Goal: Information Seeking & Learning: Learn about a topic

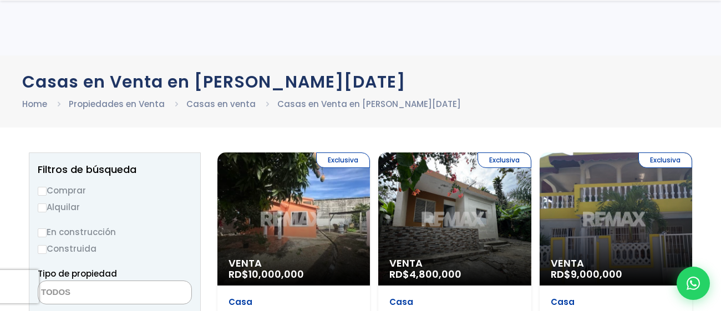
select select
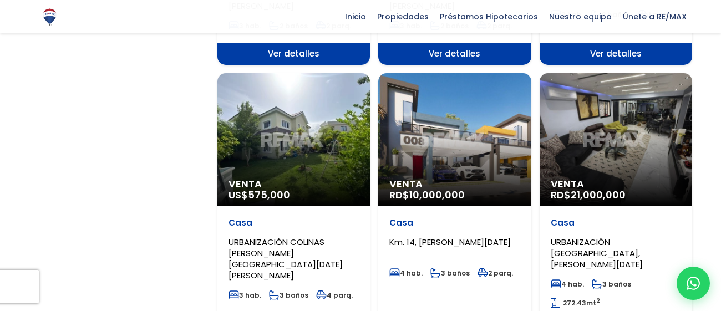
scroll to position [1410, 0]
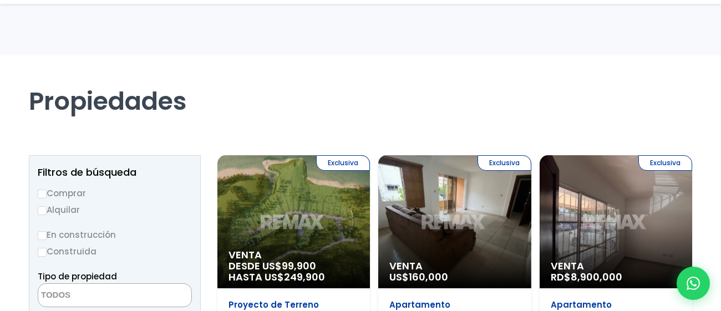
select select
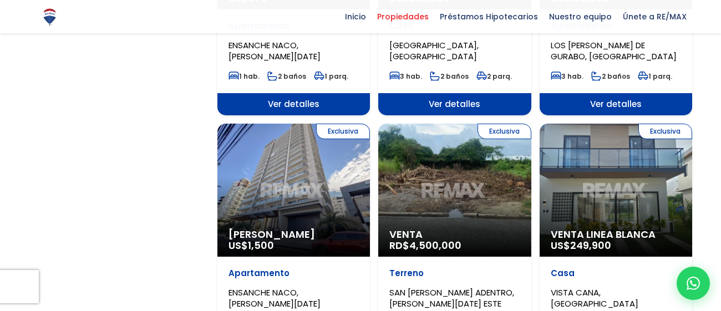
scroll to position [1224, 0]
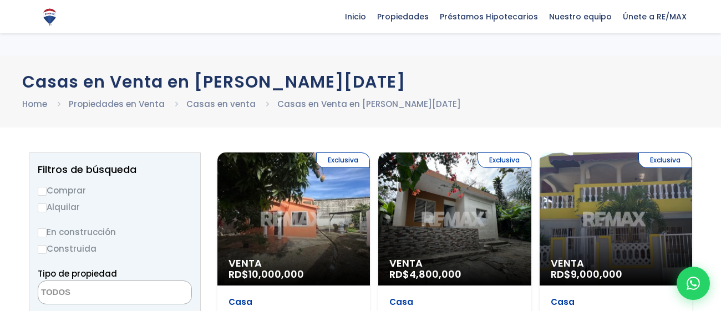
select select
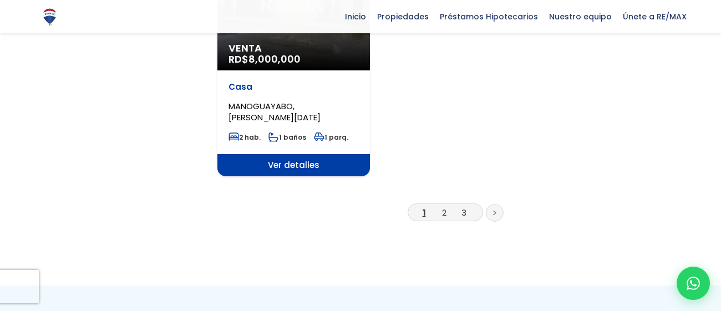
scroll to position [1542, 0]
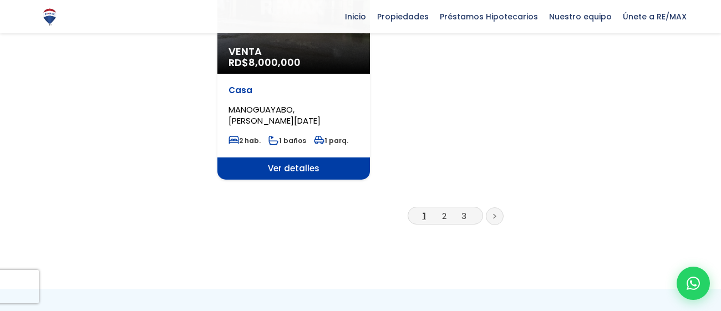
click at [498, 207] on link at bounding box center [495, 216] width 18 height 18
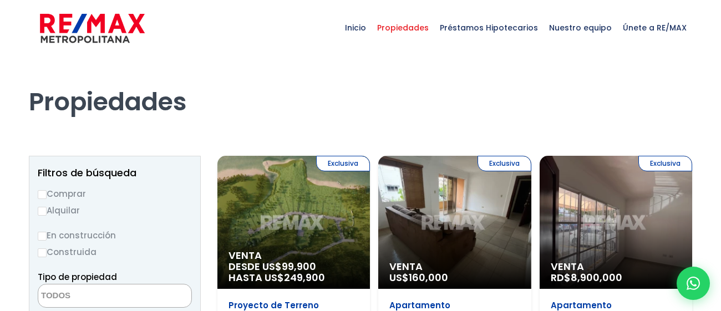
select select
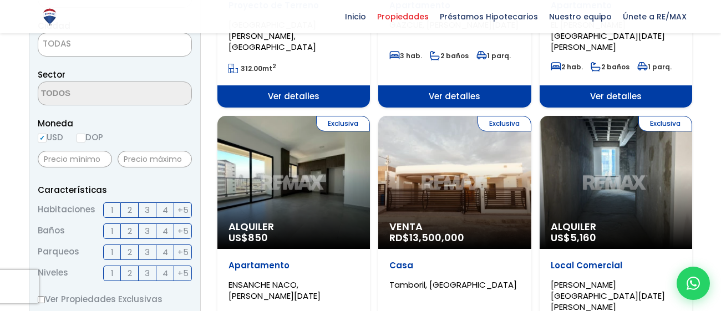
scroll to position [301, 0]
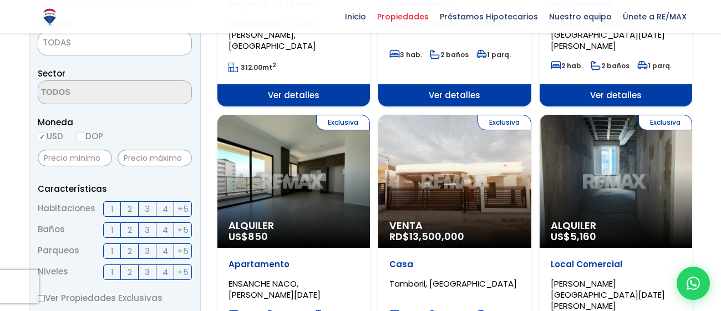
click at [307, 168] on div "Exclusiva Alquiler US$ 850" at bounding box center [293, 181] width 153 height 133
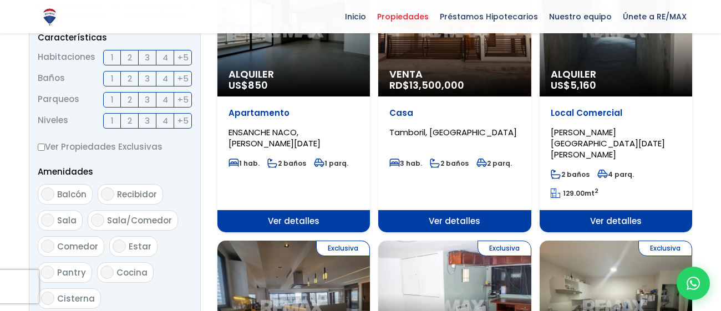
scroll to position [542, 0]
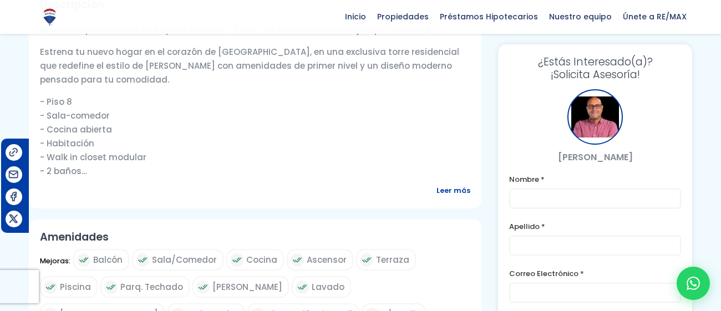
scroll to position [378, 0]
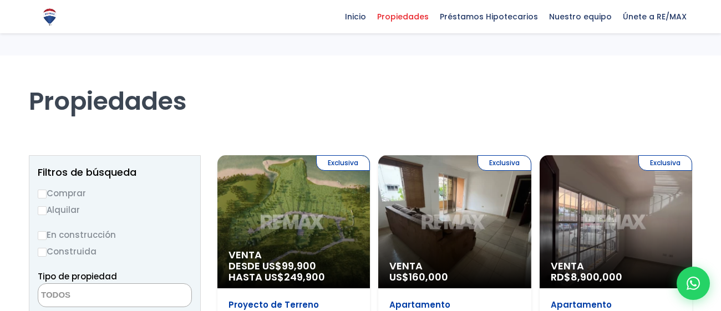
select select
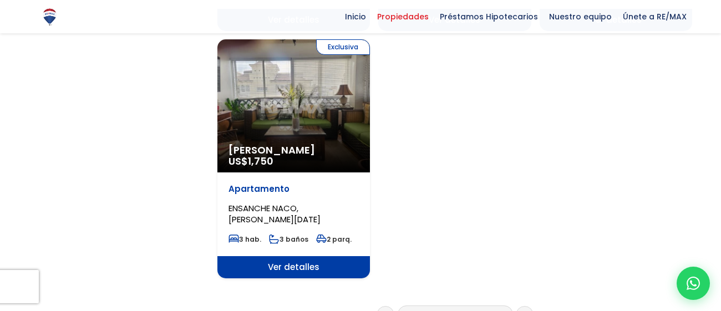
scroll to position [1562, 0]
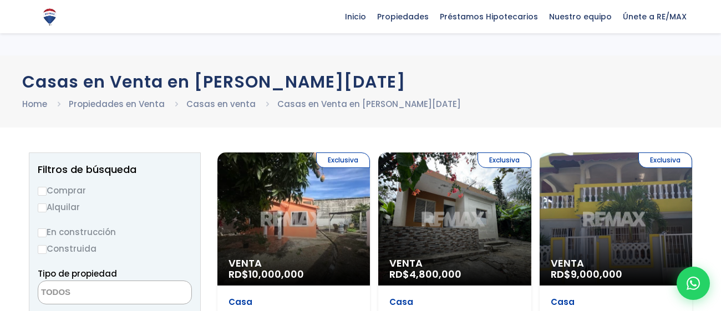
select select
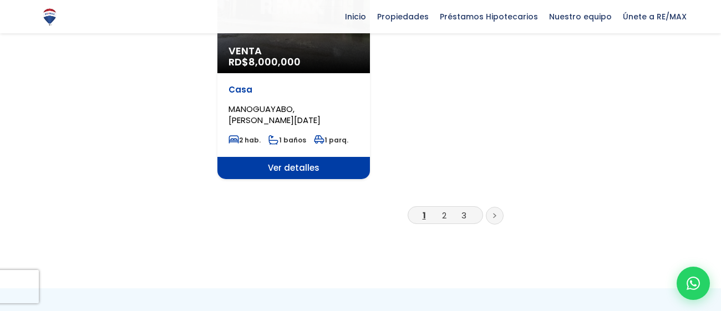
scroll to position [1542, 0]
